Goal: Entertainment & Leisure: Consume media (video, audio)

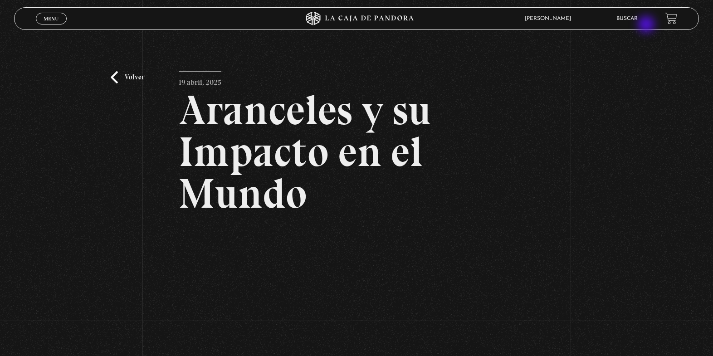
scroll to position [98, 0]
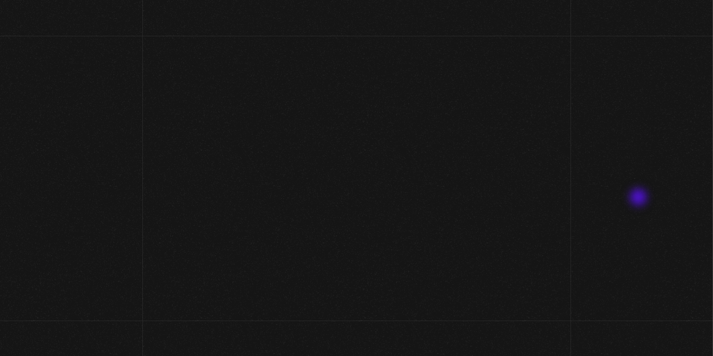
scroll to position [115, 0]
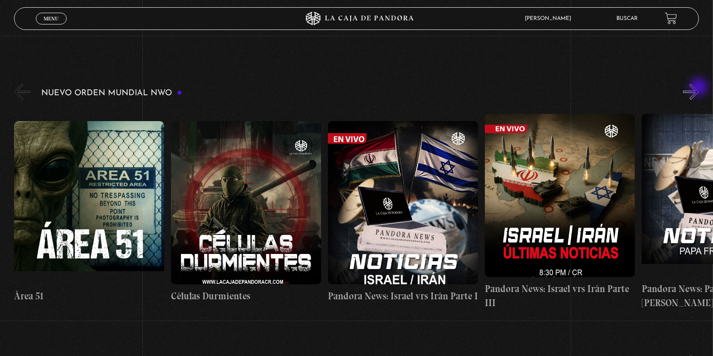
click at [699, 89] on button "»" at bounding box center [691, 92] width 16 height 16
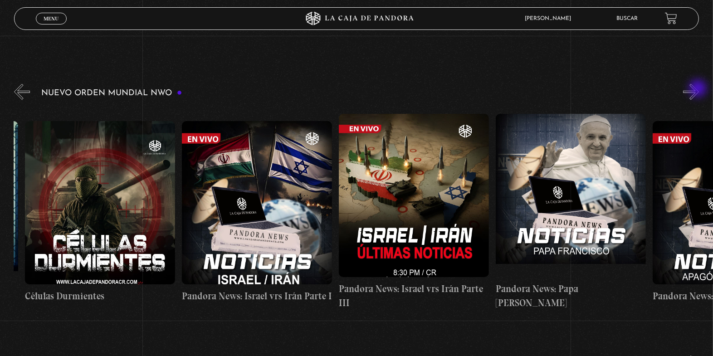
click at [699, 89] on button "»" at bounding box center [691, 92] width 16 height 16
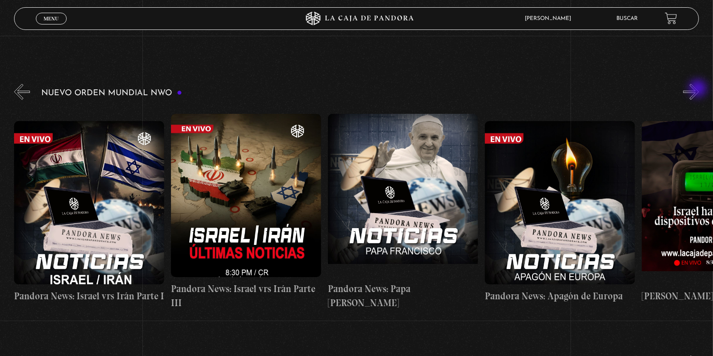
click at [699, 89] on button "»" at bounding box center [691, 92] width 16 height 16
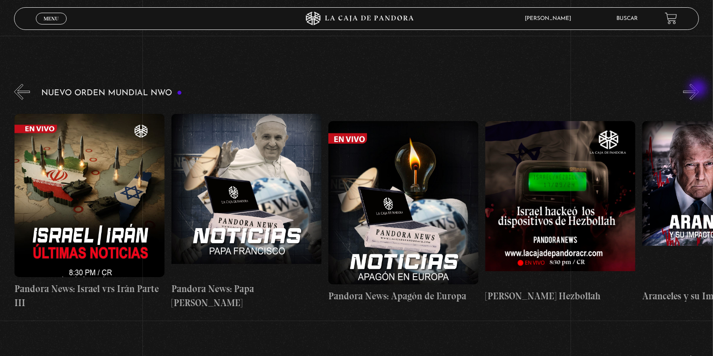
click at [699, 89] on button "»" at bounding box center [691, 92] width 16 height 16
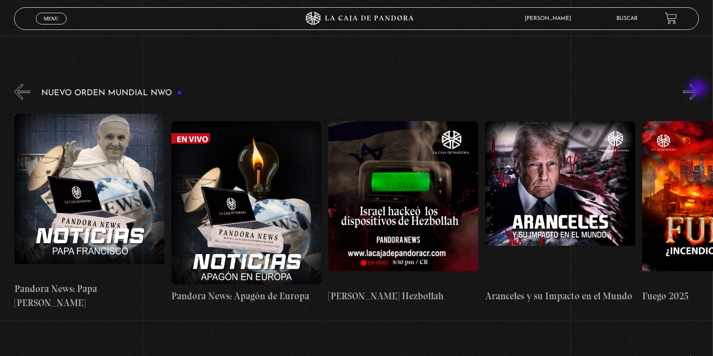
click at [699, 89] on button "»" at bounding box center [691, 92] width 16 height 16
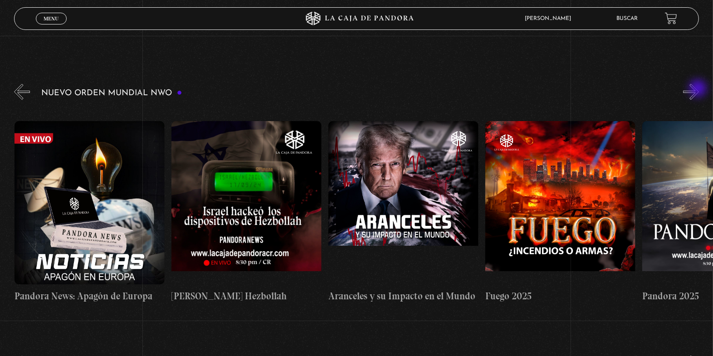
click at [699, 89] on button "»" at bounding box center [691, 92] width 16 height 16
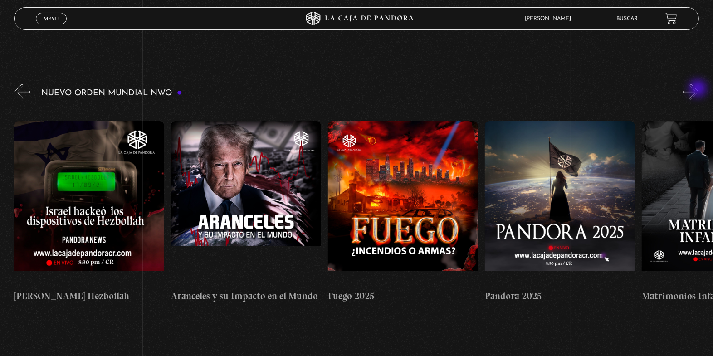
click at [699, 89] on button "»" at bounding box center [691, 92] width 16 height 16
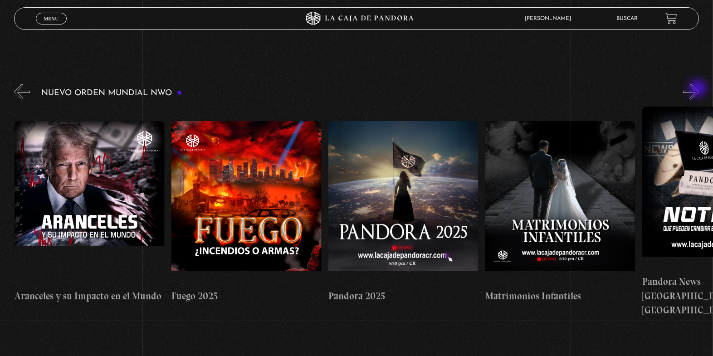
click at [699, 89] on button "»" at bounding box center [691, 92] width 16 height 16
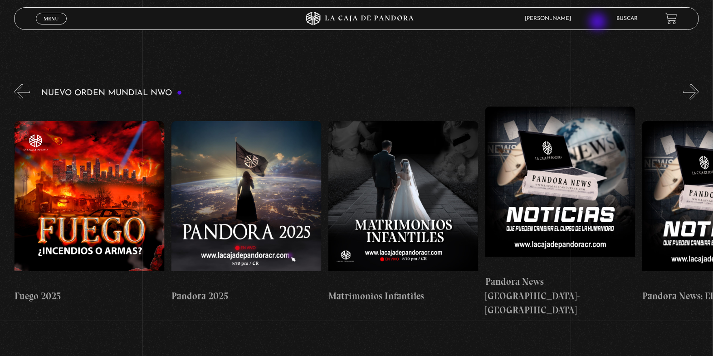
scroll to position [0, 1256]
click at [47, 20] on span "Menu" at bounding box center [51, 18] width 15 height 5
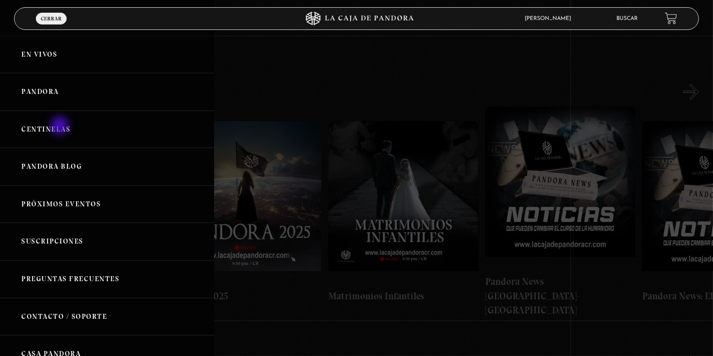
click at [61, 127] on link "Centinelas" at bounding box center [107, 130] width 214 height 38
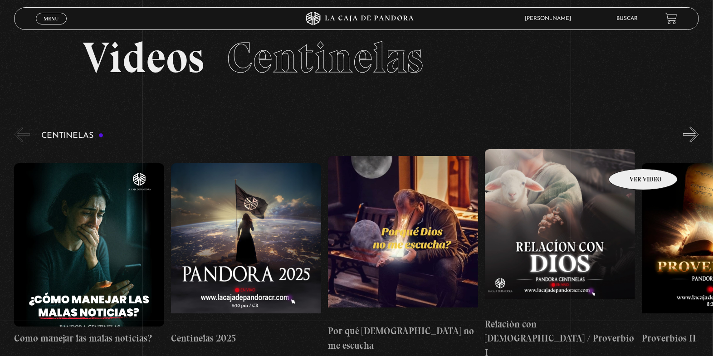
scroll to position [23, 0]
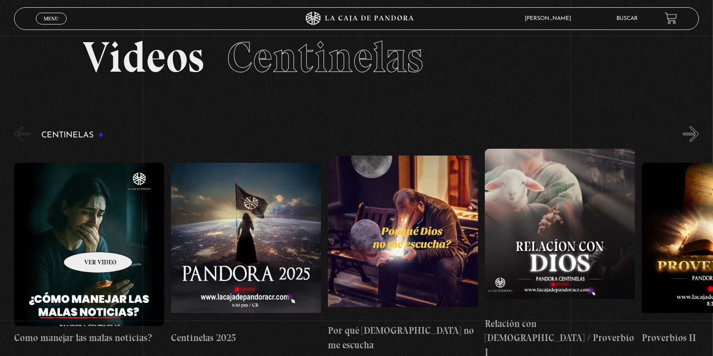
click at [86, 238] on figure at bounding box center [89, 244] width 150 height 163
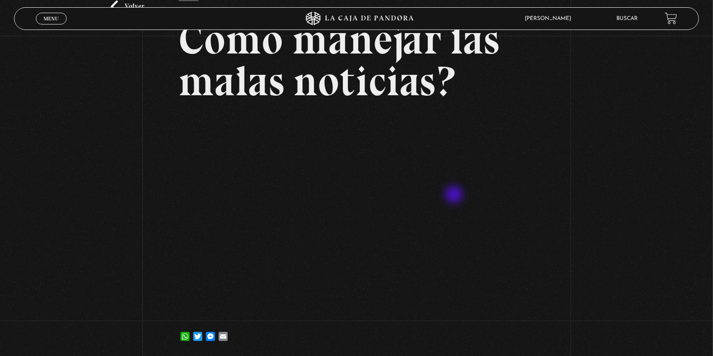
scroll to position [71, 0]
